Goal: Information Seeking & Learning: Learn about a topic

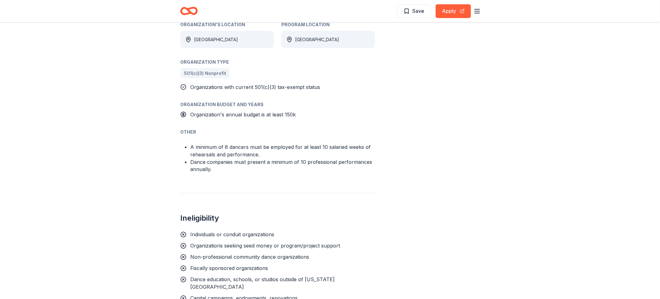
scroll to position [346, 0]
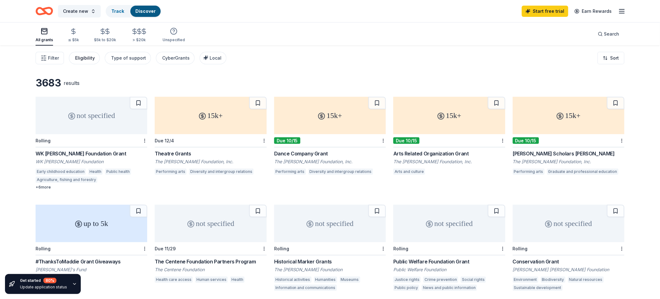
click at [77, 60] on div "Eligibility" at bounding box center [85, 57] width 20 height 7
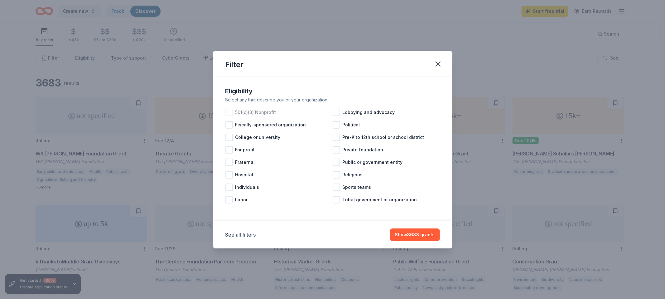
click at [232, 111] on div "501(c)(3) Nonprofit" at bounding box center [278, 112] width 107 height 12
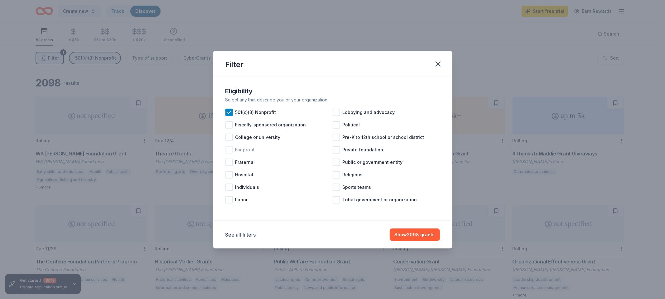
click at [232, 152] on div at bounding box center [228, 149] width 7 height 7
click at [336, 187] on div at bounding box center [336, 186] width 7 height 7
click at [336, 176] on div at bounding box center [336, 174] width 7 height 7
click at [419, 233] on button "Show 1835 grants" at bounding box center [415, 234] width 49 height 12
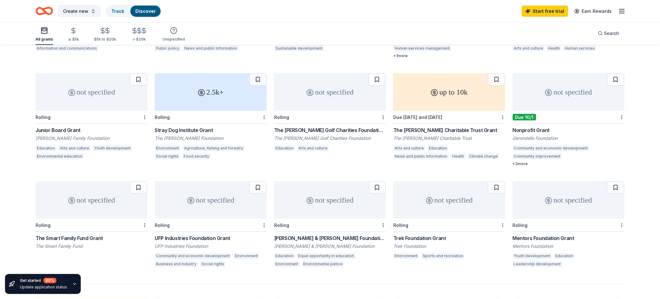
scroll to position [242, 0]
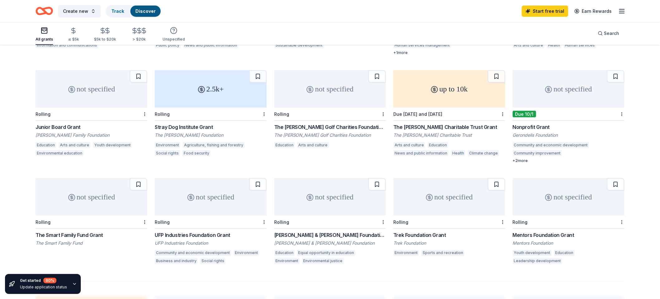
click at [339, 93] on div "not specified" at bounding box center [330, 88] width 112 height 37
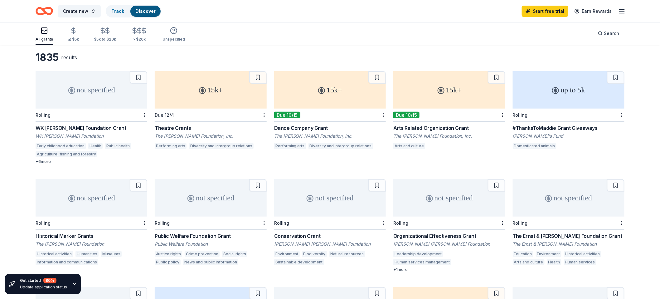
scroll to position [0, 0]
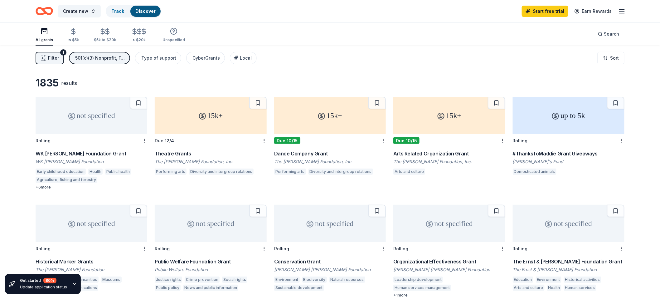
click at [39, 56] on button "Filter 1" at bounding box center [50, 58] width 28 height 12
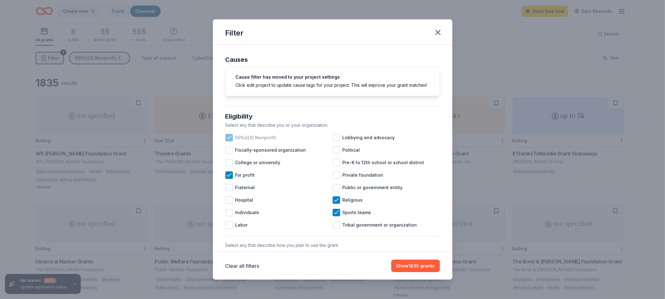
click at [227, 141] on icon at bounding box center [229, 137] width 6 height 6
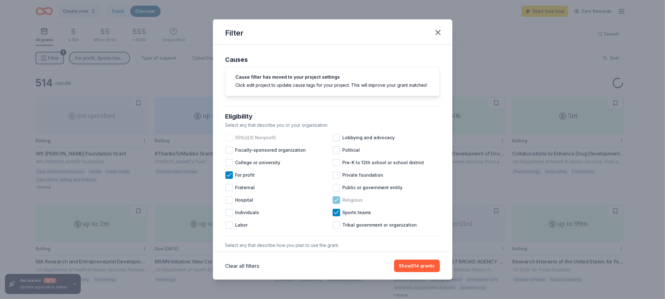
click at [334, 203] on icon at bounding box center [336, 200] width 6 height 6
click at [333, 215] on icon at bounding box center [336, 212] width 6 height 6
click at [427, 264] on button "Show 515 grants" at bounding box center [417, 265] width 46 height 12
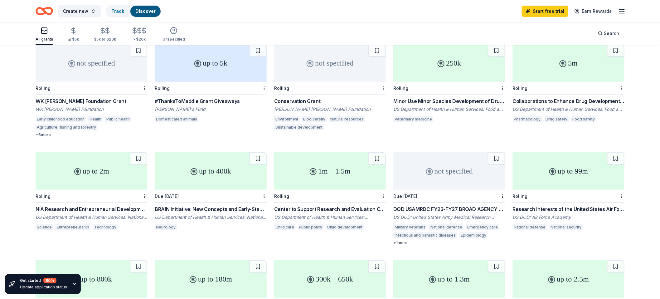
scroll to position [69, 0]
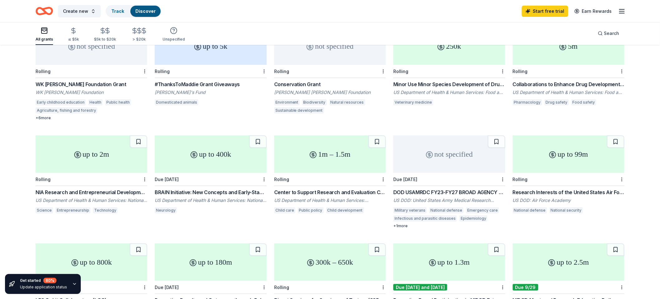
click at [80, 149] on div "up to 2m" at bounding box center [92, 153] width 112 height 37
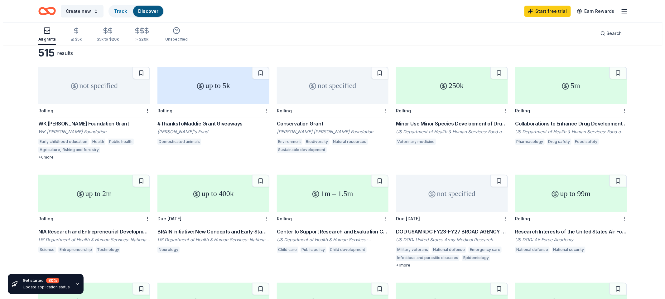
scroll to position [0, 0]
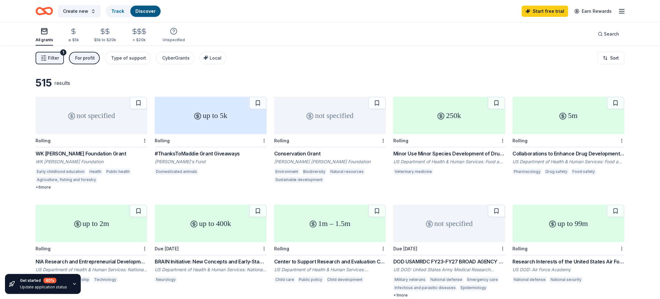
click at [46, 55] on icon "button" at bounding box center [44, 58] width 6 height 6
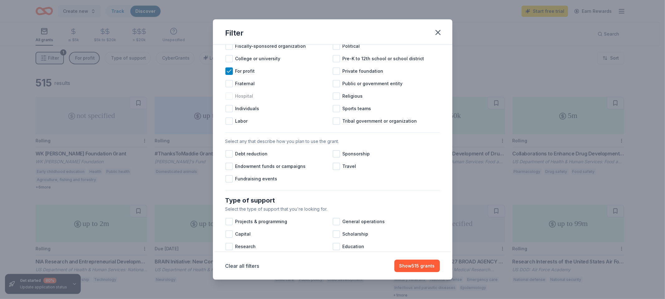
scroll to position [69, 0]
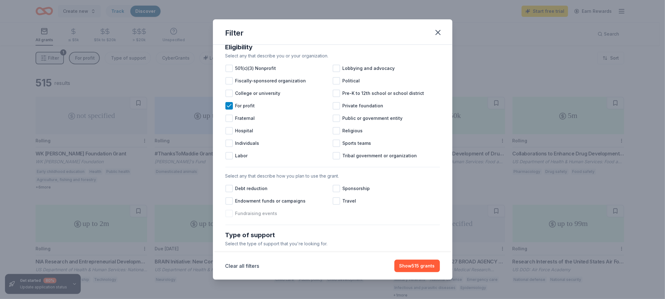
click at [228, 217] on div at bounding box center [228, 213] width 7 height 7
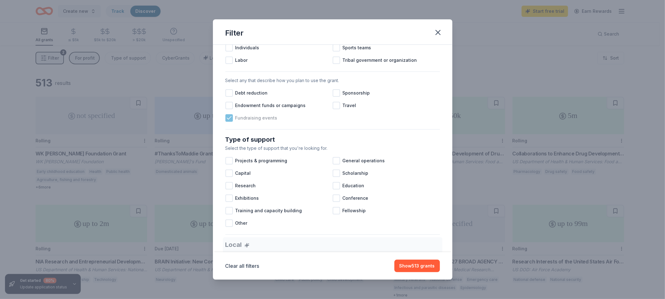
scroll to position [173, 0]
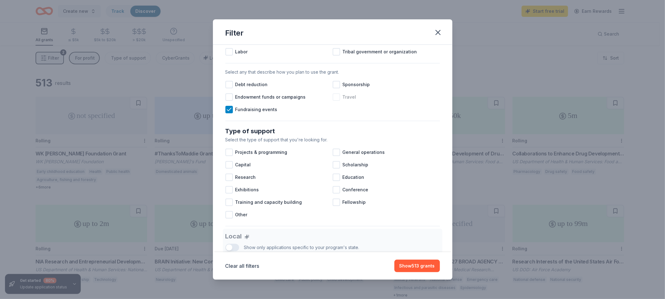
click at [337, 101] on div at bounding box center [336, 96] width 7 height 7
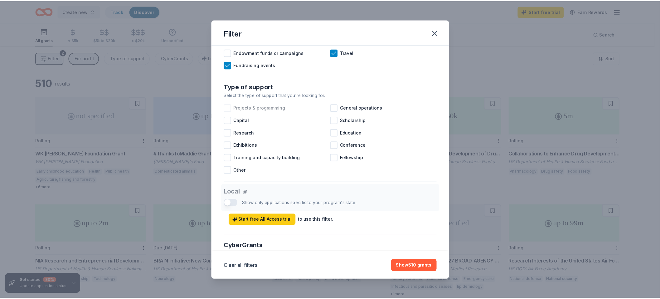
scroll to position [277, 0]
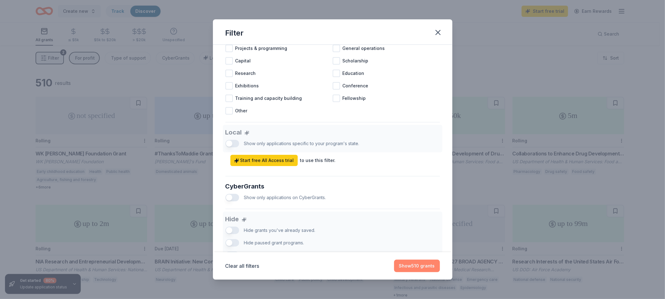
click at [419, 264] on button "Show 510 grants" at bounding box center [417, 265] width 46 height 12
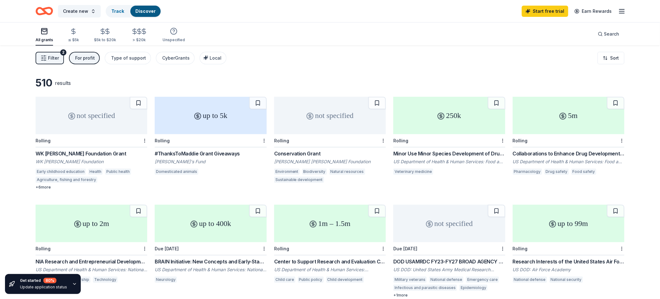
click at [548, 234] on div "up to 99m" at bounding box center [569, 223] width 112 height 37
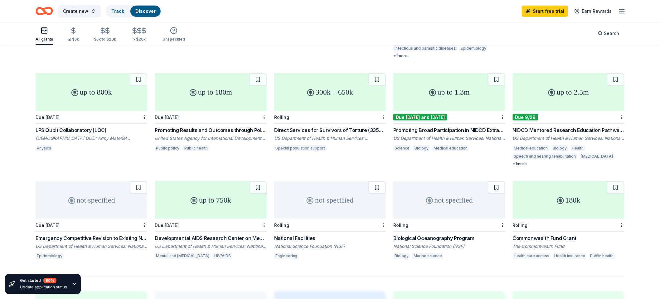
scroll to position [242, 0]
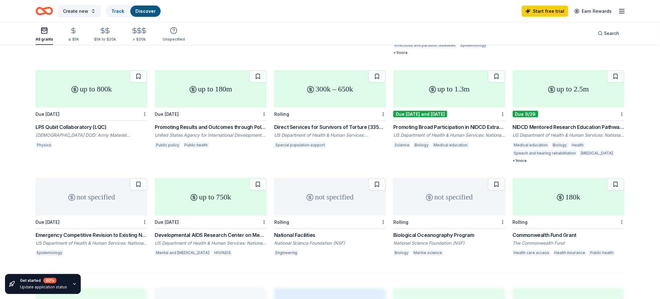
click at [233, 94] on div "up to 180m" at bounding box center [211, 88] width 112 height 37
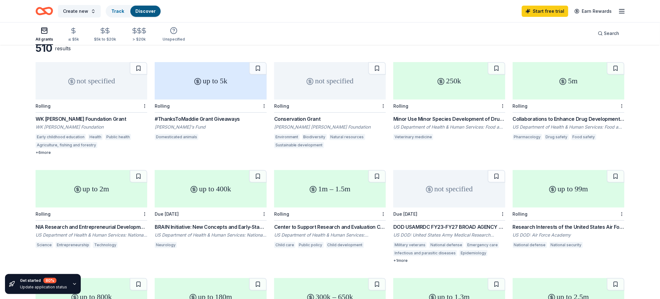
scroll to position [0, 0]
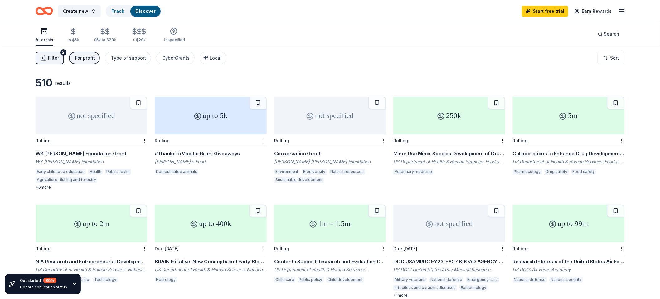
click at [42, 14] on icon "Home" at bounding box center [41, 11] width 10 height 6
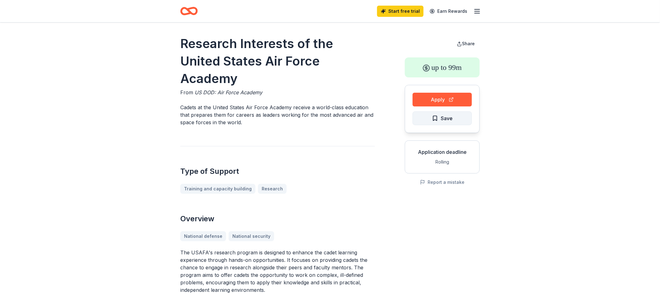
click at [425, 120] on button "Save" at bounding box center [442, 118] width 59 height 14
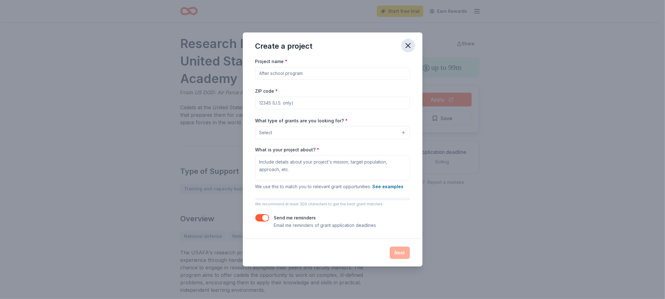
click at [407, 47] on icon "button" at bounding box center [408, 45] width 9 height 9
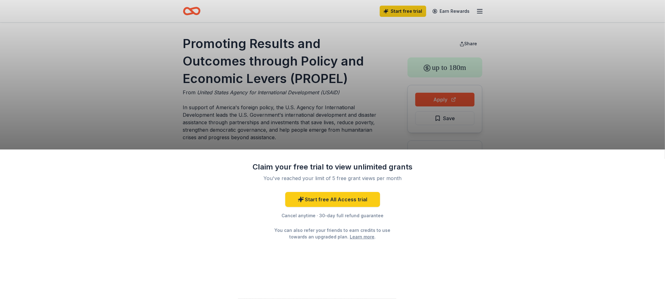
click at [357, 140] on div "Claim your free trial to view unlimited grants You've reached your limit of 5 f…" at bounding box center [332, 149] width 665 height 299
